Goal: Task Accomplishment & Management: Use online tool/utility

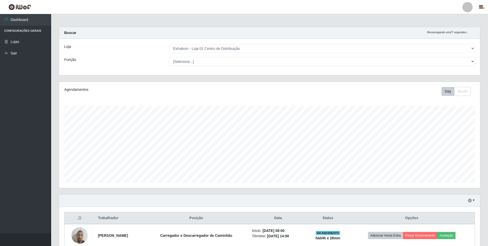
select select "435"
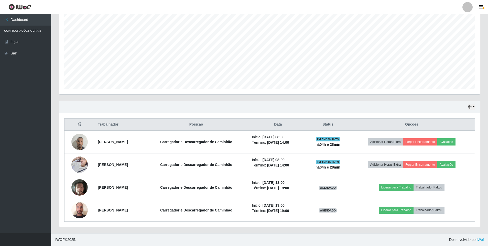
scroll to position [106, 421]
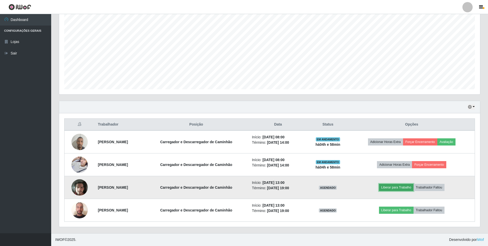
click at [414, 186] on button "Liberar para Trabalho" at bounding box center [396, 187] width 35 height 7
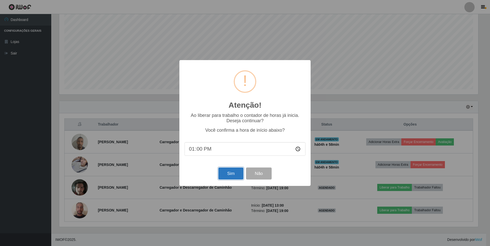
click at [231, 176] on button "Sim" at bounding box center [230, 174] width 25 height 12
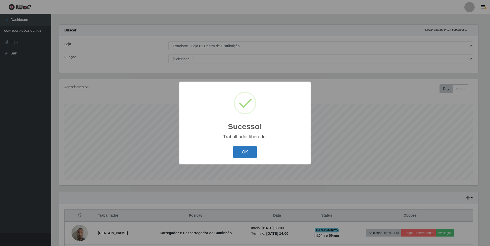
click at [253, 155] on button "OK" at bounding box center [245, 152] width 24 height 12
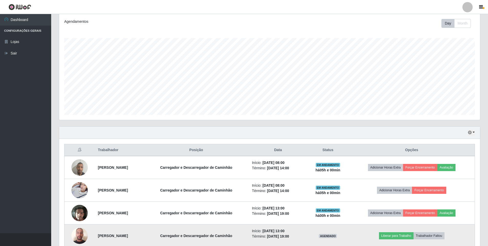
scroll to position [94, 0]
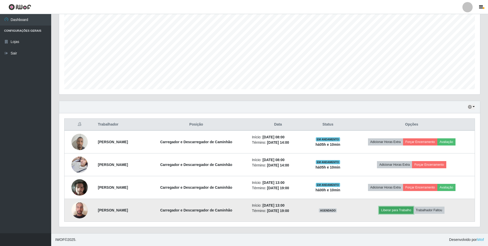
click at [399, 210] on button "Liberar para Trabalho" at bounding box center [396, 210] width 35 height 7
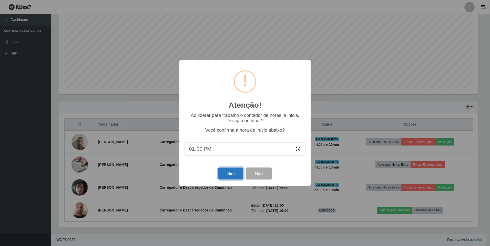
click at [226, 172] on button "Sim" at bounding box center [230, 174] width 25 height 12
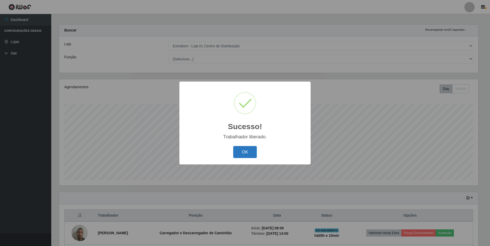
click at [237, 154] on button "OK" at bounding box center [245, 152] width 24 height 12
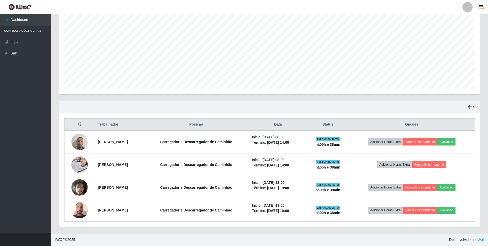
scroll to position [84, 0]
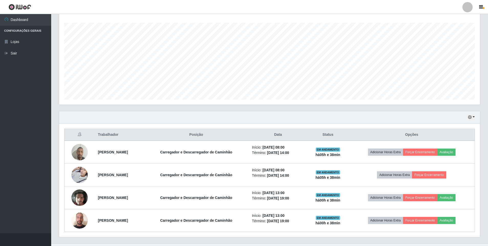
click at [209, 118] on div "Hoje 1 dia 3 dias 1 Semana Não encerrados" at bounding box center [269, 117] width 421 height 12
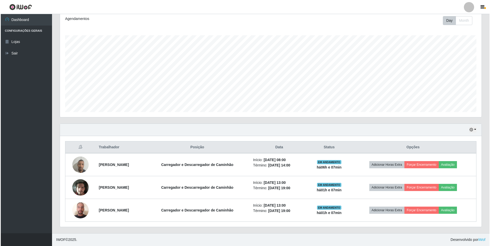
scroll to position [71, 0]
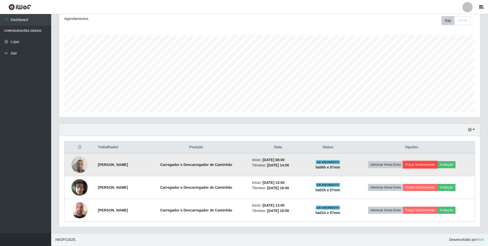
click at [425, 166] on button "Forçar Encerramento" at bounding box center [420, 164] width 34 height 7
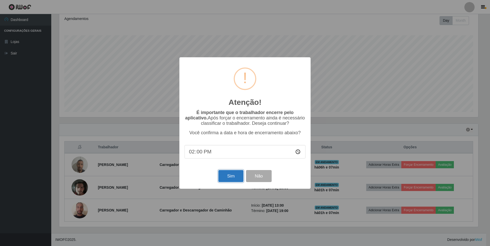
click at [227, 177] on button "Sim" at bounding box center [230, 176] width 25 height 12
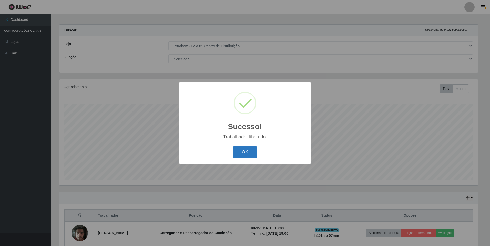
click at [243, 157] on button "OK" at bounding box center [245, 152] width 24 height 12
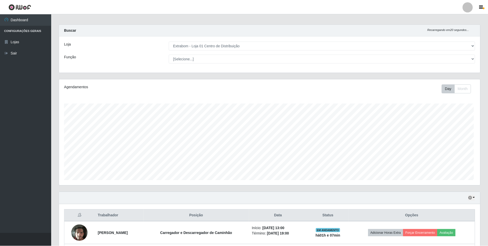
scroll to position [106, 421]
click at [249, 219] on th "Posição" at bounding box center [196, 216] width 105 height 12
